Goal: Find specific page/section: Find specific page/section

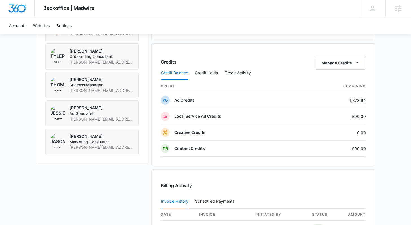
scroll to position [567, 0]
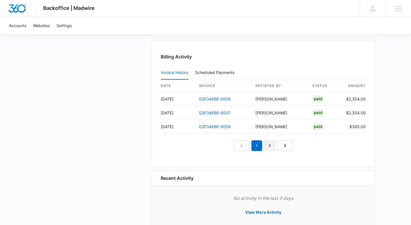
click at [274, 149] on link "2" at bounding box center [270, 146] width 11 height 11
click at [228, 113] on link "D2F346BE-0004" at bounding box center [215, 113] width 32 height 5
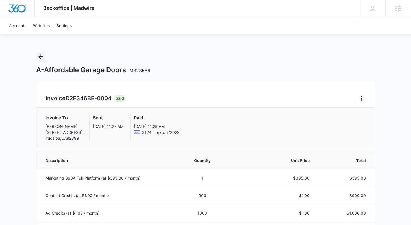
click at [40, 57] on icon "Back" at bounding box center [40, 56] width 7 height 7
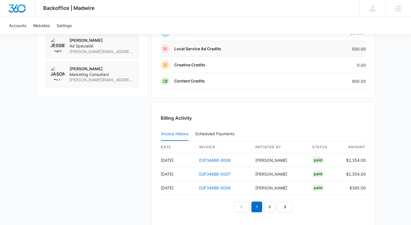
scroll to position [531, 0]
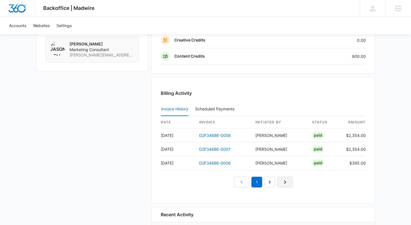
click at [285, 184] on icon "Next Page" at bounding box center [285, 182] width 7 height 7
click at [289, 181] on icon "Next Page" at bounding box center [291, 182] width 7 height 7
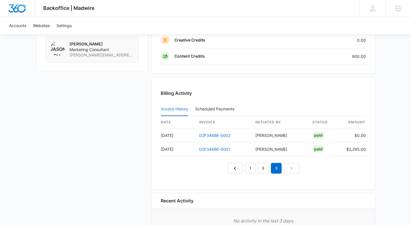
click at [295, 169] on nav "1 2 3" at bounding box center [264, 168] width 72 height 11
click at [293, 171] on nav "1 2 3" at bounding box center [264, 168] width 72 height 11
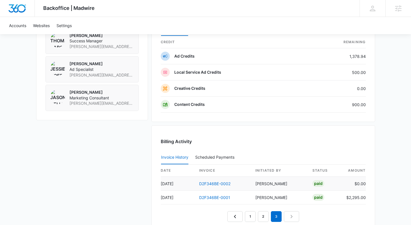
scroll to position [505, 0]
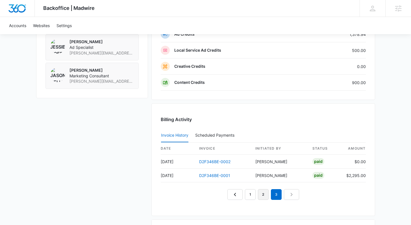
click at [268, 195] on link "2" at bounding box center [263, 194] width 11 height 11
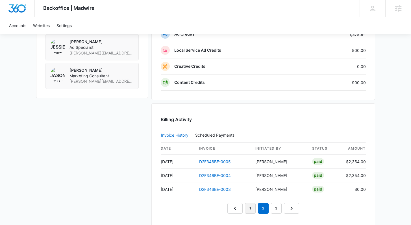
click at [254, 208] on link "1" at bounding box center [250, 208] width 11 height 11
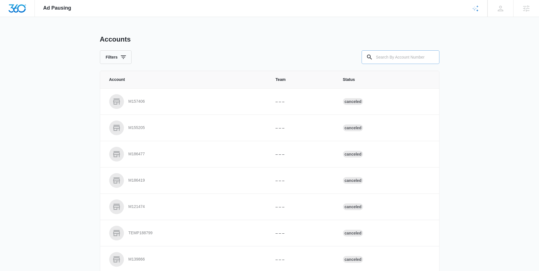
click at [380, 57] on input "text" at bounding box center [400, 57] width 78 height 14
paste input "M323586"
type input "M323586"
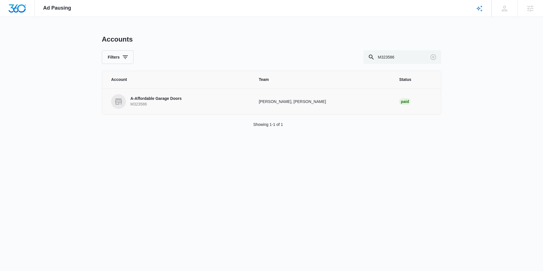
click at [135, 99] on p "A-Affordable Garage Doors" at bounding box center [155, 99] width 51 height 6
